Goal: Task Accomplishment & Management: Complete application form

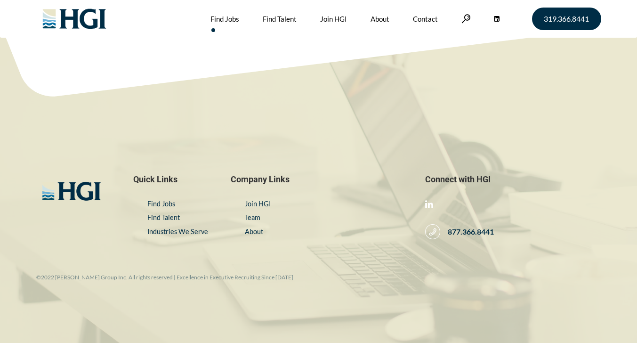
click at [228, 17] on link "Find Jobs" at bounding box center [225, 19] width 29 height 38
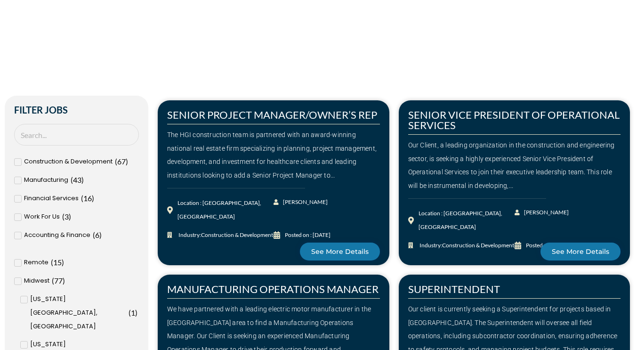
scroll to position [188, 0]
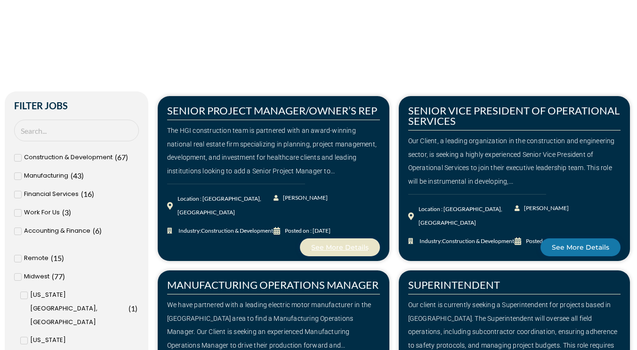
click at [340, 247] on span "See More Details" at bounding box center [339, 247] width 57 height 7
click at [0, 0] on input "Washington, DC ( 6 )" at bounding box center [0, 0] width 0 height 0
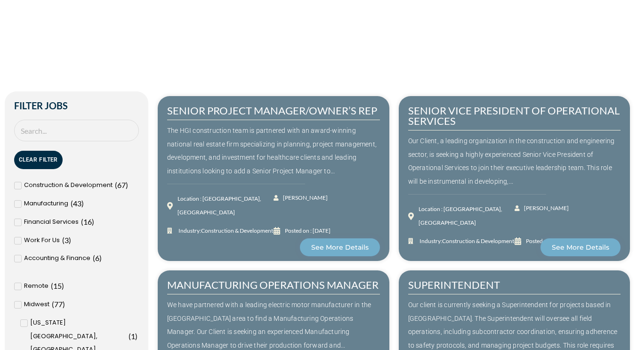
click at [0, 0] on input "Baltimore, MD ( 1 )" at bounding box center [0, 0] width 0 height 0
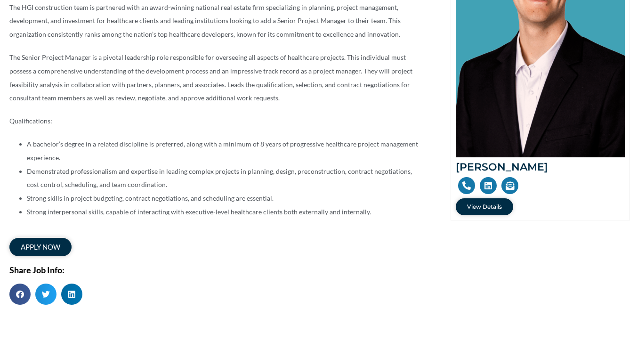
scroll to position [47, 0]
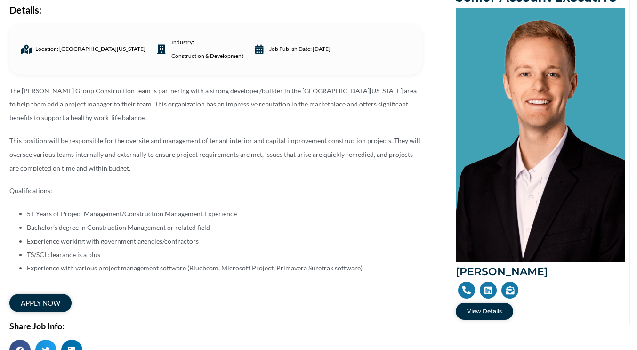
scroll to position [141, 0]
